Goal: Information Seeking & Learning: Learn about a topic

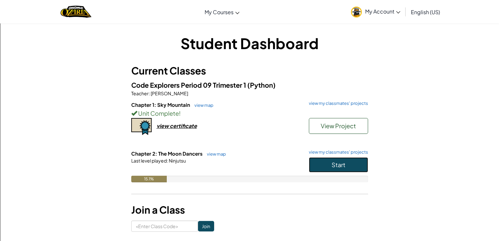
click at [341, 169] on button "Start" at bounding box center [338, 164] width 59 height 15
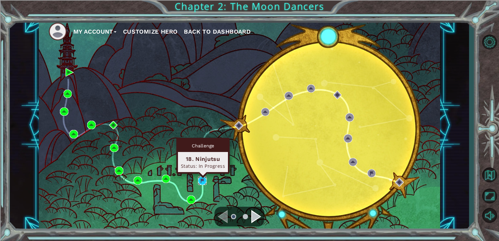
click at [205, 177] on img at bounding box center [202, 180] width 9 height 9
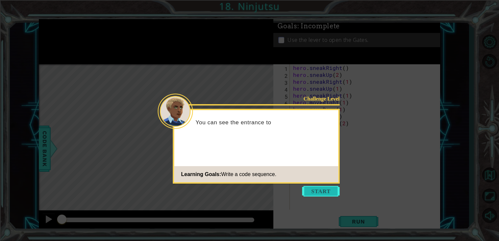
click at [323, 189] on button "Start" at bounding box center [322, 191] width 38 height 11
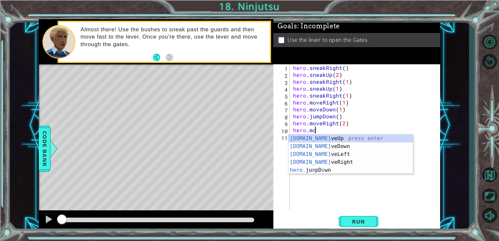
scroll to position [0, 1]
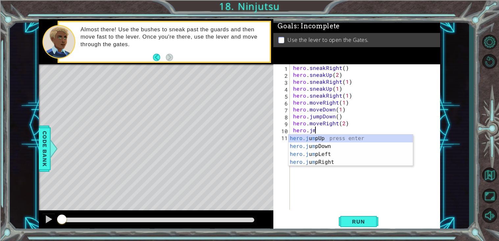
type textarea "hero.jmu"
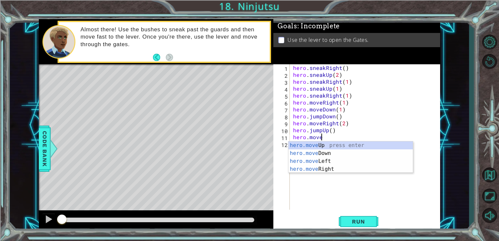
scroll to position [0, 1]
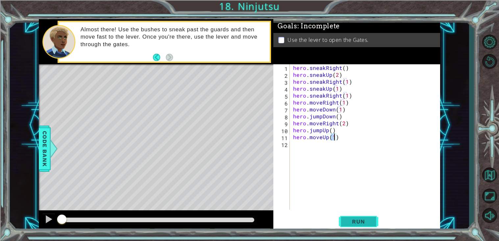
type textarea "hero.moveUp(1)"
click at [371, 223] on span "Run" at bounding box center [359, 221] width 26 height 7
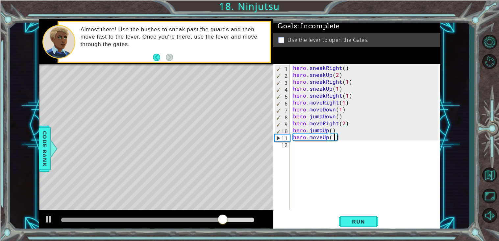
click at [310, 154] on div "hero . sneakRight ( ) hero . sneakUp ( 2 ) hero . sneakRight ( 1 ) hero . sneak…" at bounding box center [367, 143] width 150 height 159
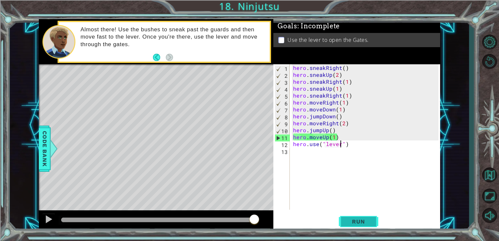
type textarea "hero.use("lever")"
click at [363, 218] on button "Run" at bounding box center [359, 221] width 40 height 17
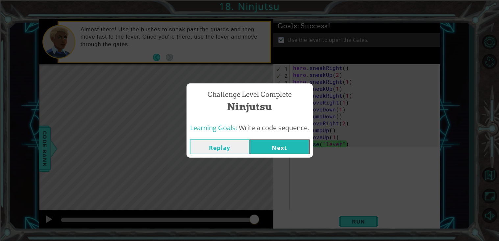
click at [268, 148] on button "Next" at bounding box center [280, 146] width 60 height 15
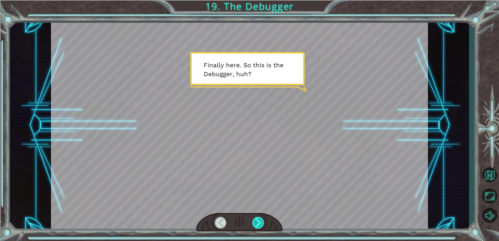
click at [261, 220] on div at bounding box center [259, 223] width 12 height 12
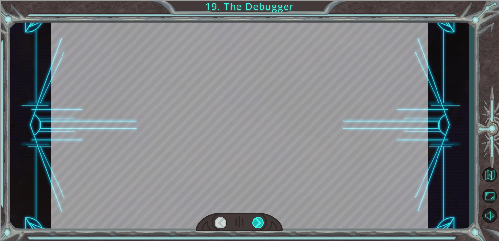
click at [261, 220] on div at bounding box center [259, 223] width 12 height 12
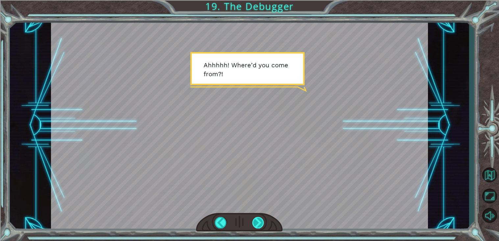
click at [260, 223] on div at bounding box center [259, 223] width 12 height 12
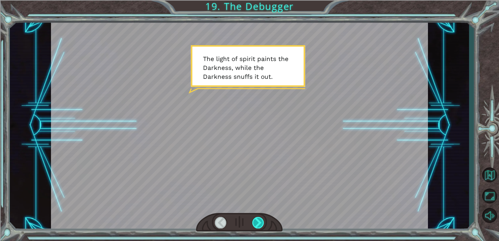
click at [260, 223] on div at bounding box center [259, 223] width 12 height 12
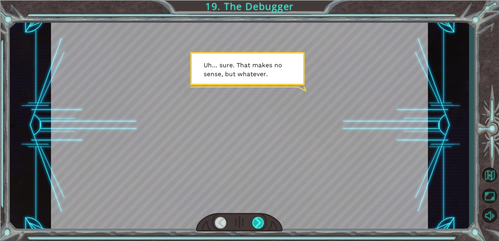
click at [260, 223] on div at bounding box center [259, 223] width 12 height 12
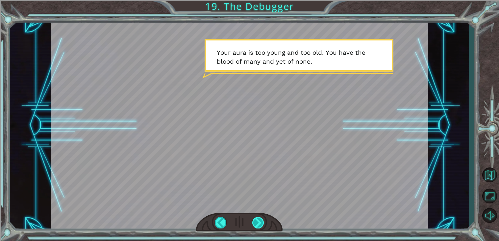
click at [260, 223] on div at bounding box center [259, 223] width 12 height 12
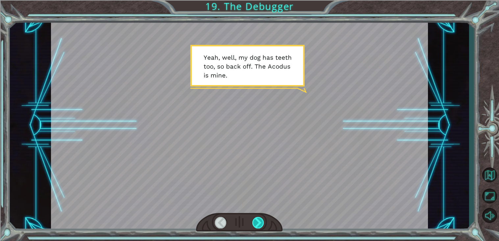
click at [260, 223] on div at bounding box center [259, 223] width 12 height 12
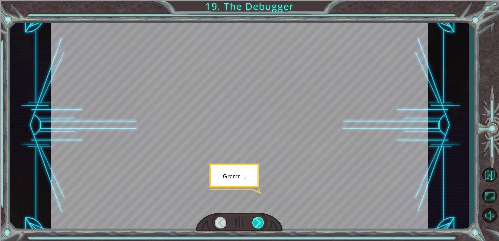
click at [260, 223] on div at bounding box center [259, 223] width 12 height 12
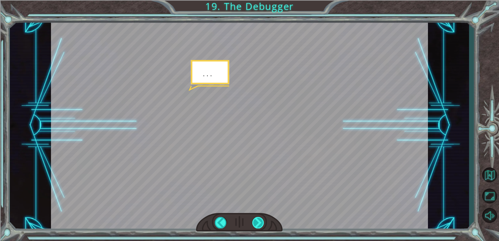
click at [260, 223] on div at bounding box center [259, 223] width 12 height 12
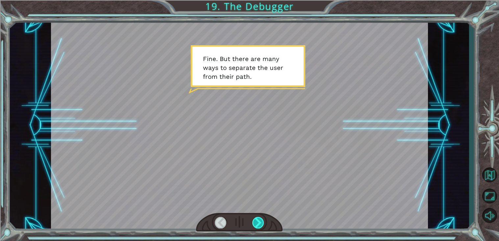
click at [260, 223] on div at bounding box center [259, 223] width 12 height 12
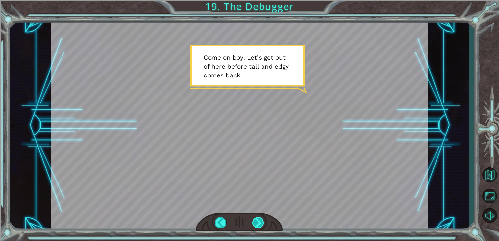
click at [256, 226] on div at bounding box center [259, 223] width 12 height 12
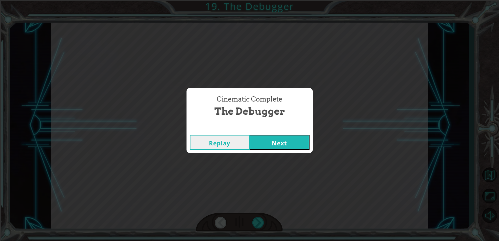
click at [279, 140] on button "Next" at bounding box center [280, 142] width 60 height 15
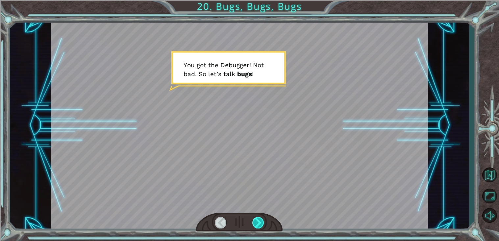
click at [258, 224] on div at bounding box center [259, 223] width 12 height 12
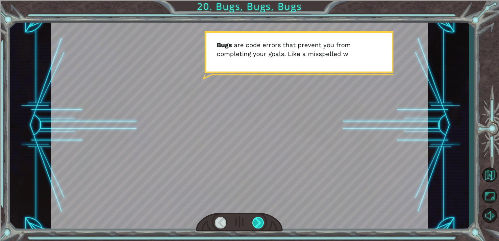
click at [258, 224] on div at bounding box center [259, 223] width 12 height 12
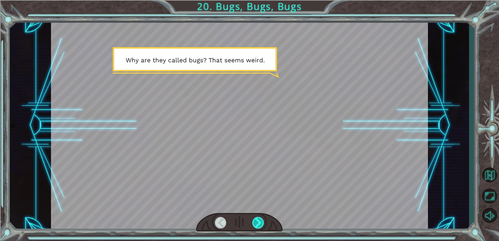
click at [258, 224] on div at bounding box center [259, 223] width 12 height 12
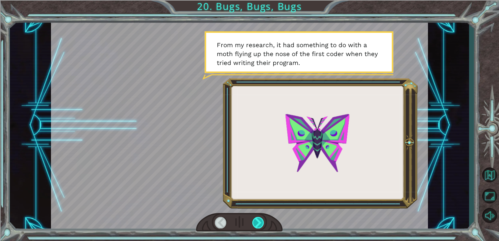
click at [258, 224] on div at bounding box center [259, 223] width 12 height 12
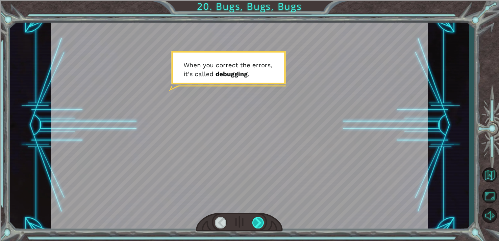
click at [258, 224] on div at bounding box center [259, 223] width 12 height 12
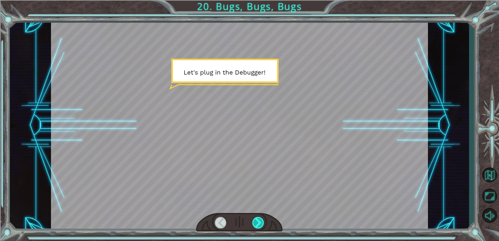
click at [258, 224] on div at bounding box center [259, 223] width 12 height 12
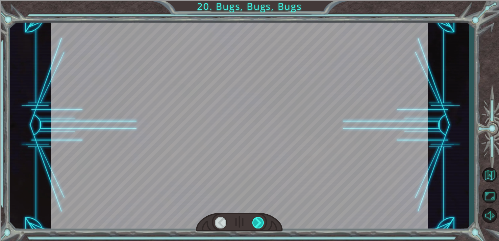
click at [258, 224] on div at bounding box center [259, 223] width 12 height 12
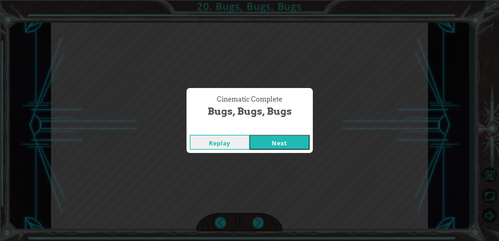
click at [276, 150] on div "Replay Next" at bounding box center [250, 141] width 126 height 21
click at [274, 147] on button "Next" at bounding box center [280, 142] width 60 height 15
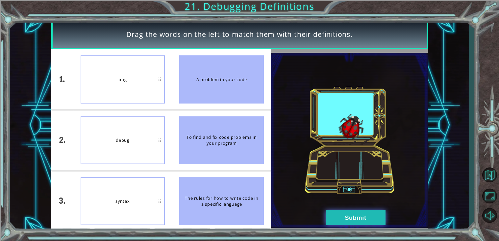
click at [355, 222] on button "Submit" at bounding box center [356, 217] width 60 height 15
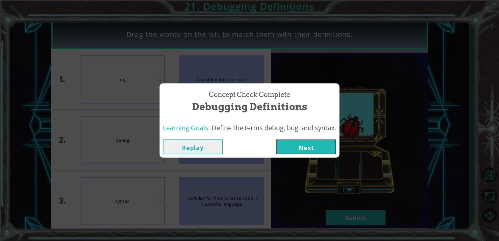
click at [312, 148] on button "Next" at bounding box center [307, 146] width 60 height 15
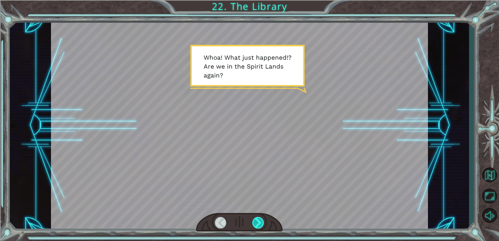
click at [255, 227] on div at bounding box center [259, 223] width 12 height 12
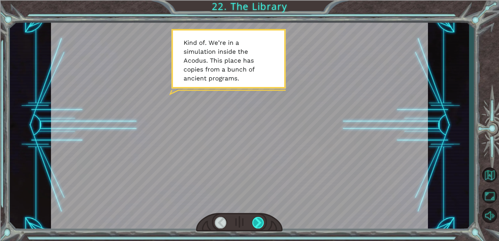
click at [258, 226] on div at bounding box center [259, 223] width 12 height 12
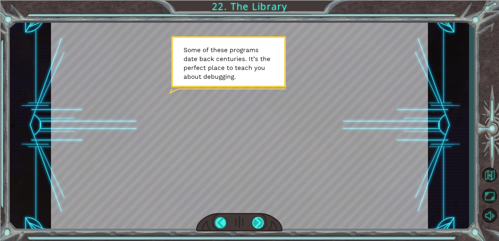
click at [258, 224] on div at bounding box center [259, 223] width 12 height 12
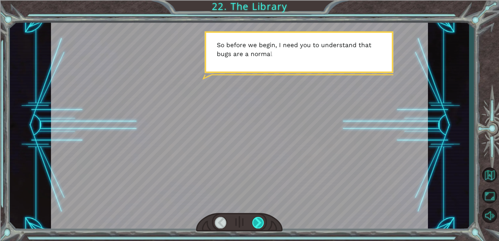
click at [258, 224] on div at bounding box center [259, 223] width 12 height 12
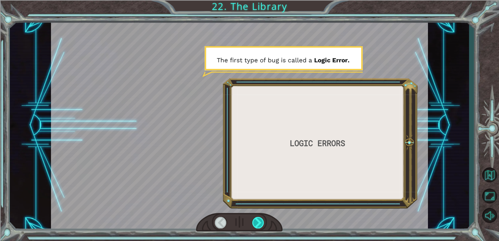
click at [258, 224] on div at bounding box center [259, 223] width 12 height 12
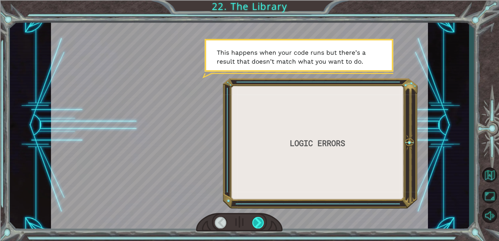
click at [258, 224] on div at bounding box center [259, 223] width 12 height 12
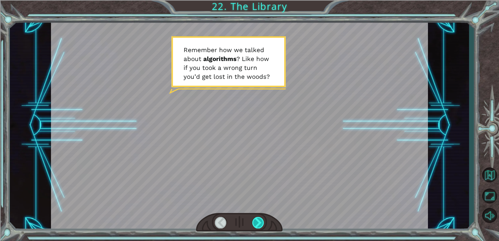
click at [259, 224] on div at bounding box center [259, 223] width 12 height 12
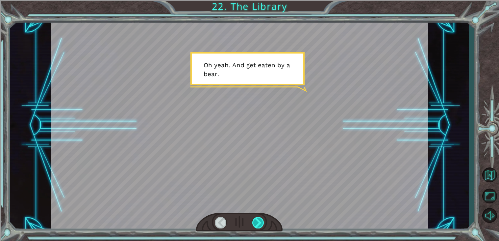
click at [259, 224] on div at bounding box center [259, 223] width 12 height 12
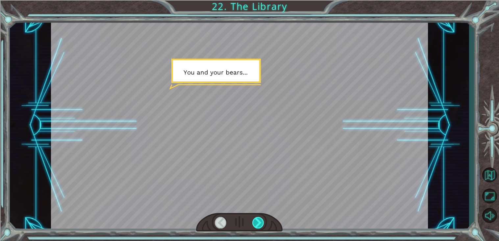
click at [259, 224] on div at bounding box center [259, 223] width 12 height 12
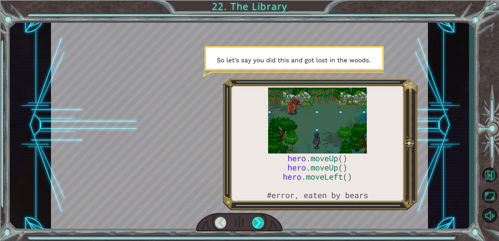
click at [259, 224] on div at bounding box center [259, 223] width 12 height 12
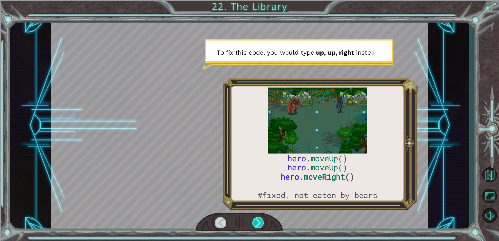
click at [259, 224] on div at bounding box center [259, 223] width 12 height 12
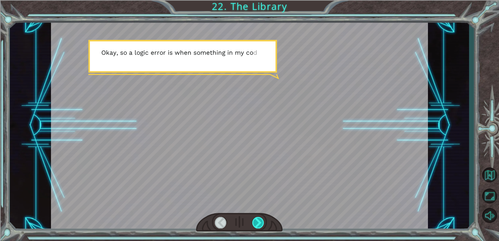
click at [259, 224] on div at bounding box center [259, 223] width 12 height 12
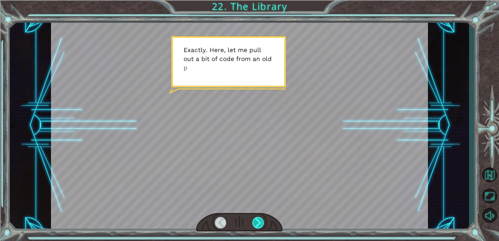
click at [259, 224] on div at bounding box center [259, 223] width 12 height 12
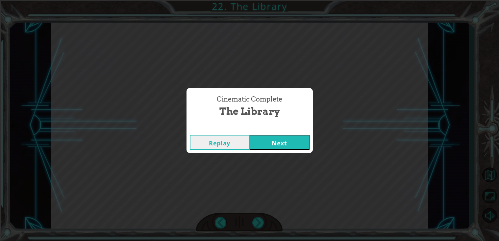
click at [276, 134] on div "Replay Next" at bounding box center [250, 141] width 126 height 21
click at [278, 137] on button "Next" at bounding box center [280, 142] width 60 height 15
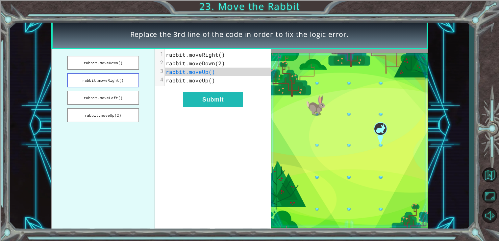
click at [101, 78] on button "rabbit.moveRight()" at bounding box center [103, 80] width 72 height 14
click at [182, 95] on div "xxxxxxxxxx 4 1 rabbit.moveRight() 2 rabbit.moveDown(2) 3 rabbit.moveRight() 4 r…" at bounding box center [213, 140] width 116 height 182
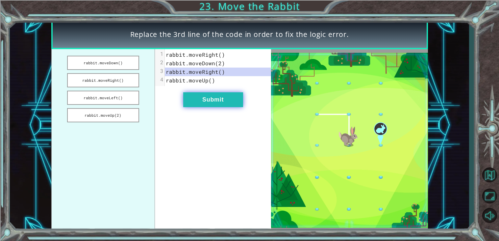
click at [203, 103] on button "Submit" at bounding box center [213, 99] width 60 height 15
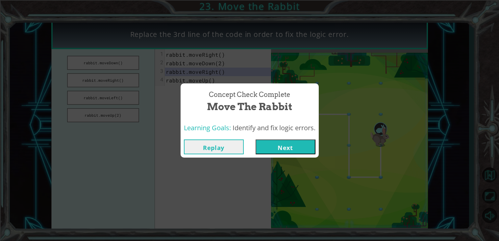
click at [263, 147] on button "Next" at bounding box center [286, 146] width 60 height 15
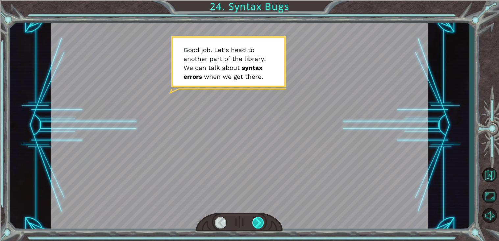
click at [256, 227] on div at bounding box center [259, 223] width 12 height 12
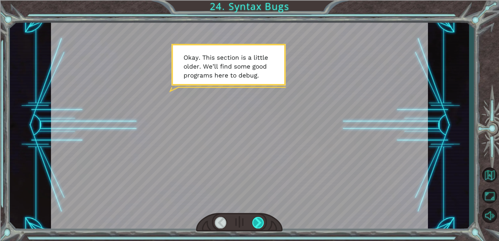
click at [257, 224] on div at bounding box center [259, 223] width 12 height 12
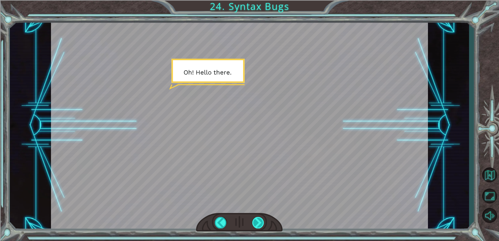
click at [257, 224] on div at bounding box center [259, 223] width 12 height 12
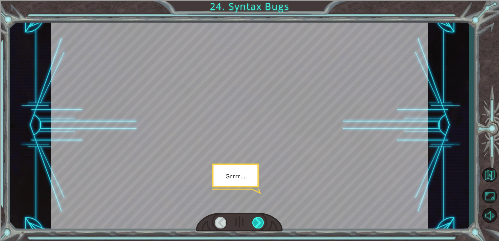
click at [257, 224] on div at bounding box center [259, 223] width 12 height 12
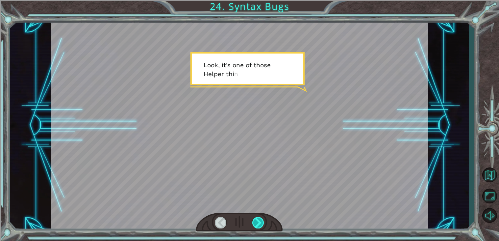
click at [257, 224] on div at bounding box center [259, 223] width 12 height 12
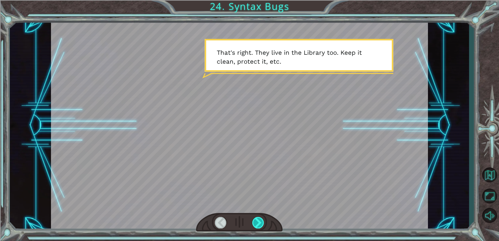
click at [257, 224] on div at bounding box center [259, 223] width 12 height 12
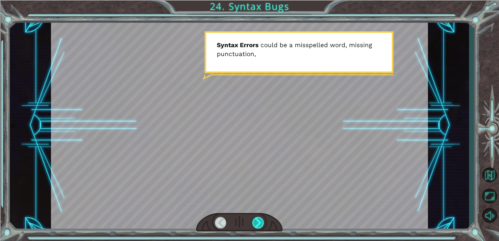
click at [257, 224] on div at bounding box center [259, 223] width 12 height 12
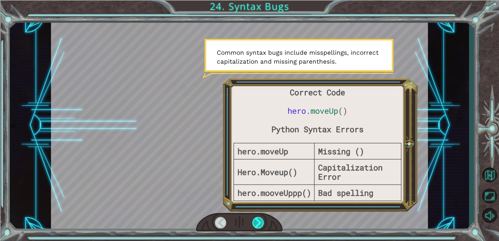
click at [257, 224] on div at bounding box center [259, 223] width 12 height 12
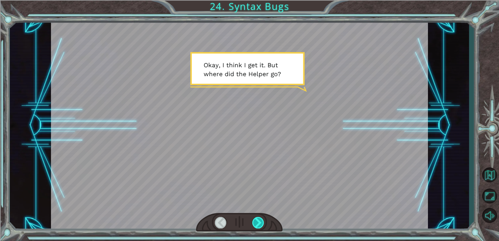
click at [257, 224] on div at bounding box center [259, 223] width 12 height 12
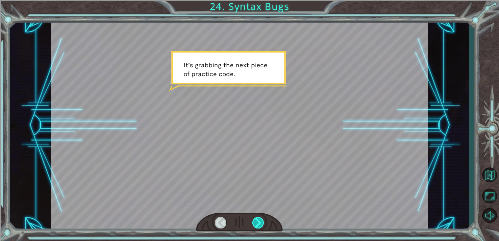
click at [257, 224] on div at bounding box center [259, 223] width 12 height 12
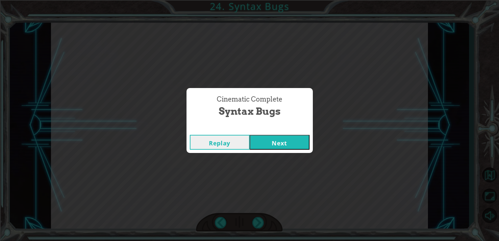
click at [271, 146] on button "Next" at bounding box center [280, 142] width 60 height 15
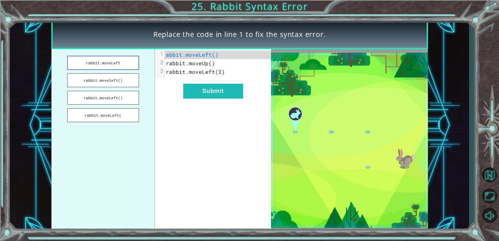
click at [128, 62] on button "rabbit.moveLeft" at bounding box center [103, 63] width 72 height 14
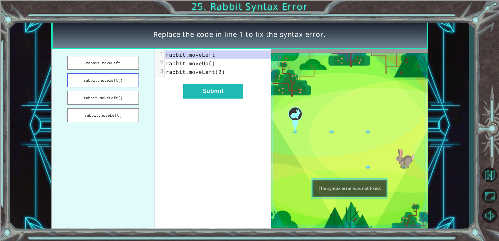
drag, startPoint x: 210, startPoint y: 85, endPoint x: 126, endPoint y: 78, distance: 84.2
click at [126, 78] on div "rabbit.moveLeft rabbit.moveleft() rabbit.moveLeft() rabbit.moveLeft( xxxxxxxxxx…" at bounding box center [161, 140] width 220 height 182
click at [126, 78] on button "rabbit.moveleft()" at bounding box center [103, 80] width 72 height 14
click at [129, 93] on button "rabbit.moveLeft()" at bounding box center [103, 98] width 72 height 14
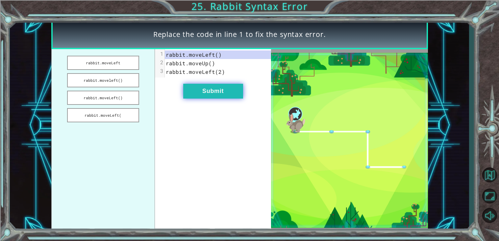
click at [213, 90] on button "Submit" at bounding box center [213, 91] width 60 height 15
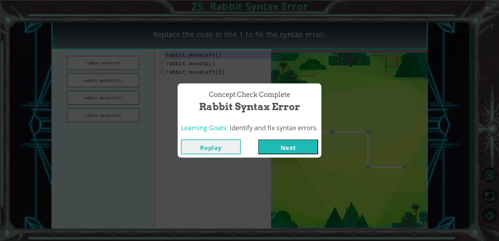
click at [276, 152] on button "Next" at bounding box center [288, 146] width 60 height 15
